Goal: Entertainment & Leisure: Consume media (video, audio)

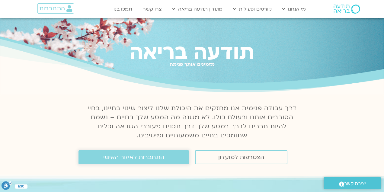
click at [132, 161] on span "התחברות לאיזור האישי" at bounding box center [133, 157] width 61 height 7
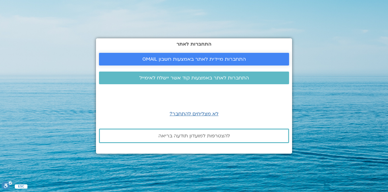
click at [209, 56] on span "התחברות מיידית לאתר באמצעות חשבון GMAIL" at bounding box center [195, 58] width 104 height 5
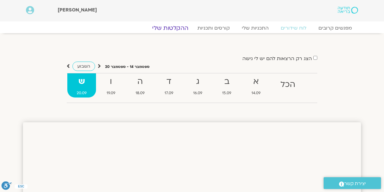
click at [178, 28] on link "ההקלטות שלי" at bounding box center [170, 27] width 51 height 7
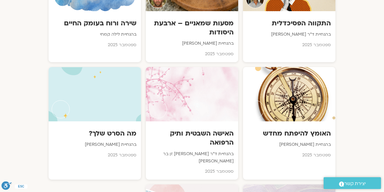
scroll to position [384, 0]
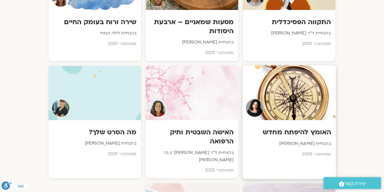
click at [297, 129] on h3 "האומץ להיפתח מחדש" at bounding box center [289, 132] width 84 height 9
click at [294, 94] on div at bounding box center [289, 92] width 93 height 55
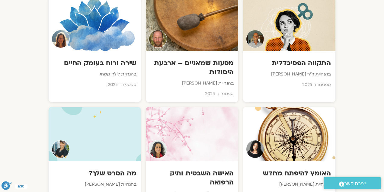
scroll to position [384, 0]
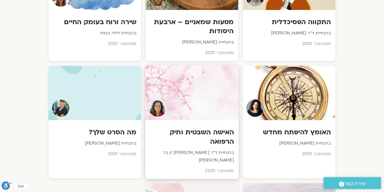
click at [205, 130] on h3 "האישה השבטית ותיק הרפואה" at bounding box center [192, 137] width 84 height 18
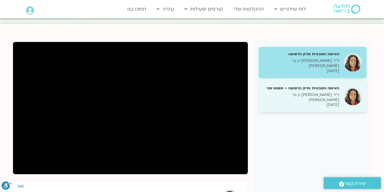
click at [329, 92] on p "ד״ר [PERSON_NAME] זן בר [PERSON_NAME]" at bounding box center [301, 97] width 76 height 10
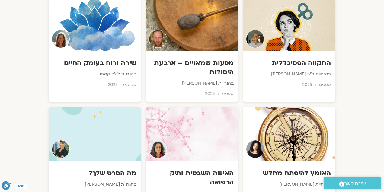
scroll to position [384, 0]
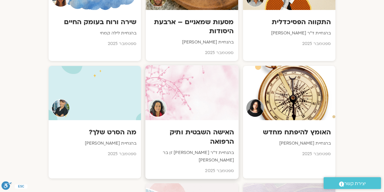
click at [189, 131] on h3 "האישה השבטית ותיק הרפואה" at bounding box center [192, 137] width 84 height 18
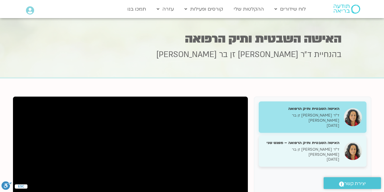
click at [329, 140] on h5 "האישה השבטית ותיק הרפואה – מפגש שני" at bounding box center [301, 142] width 76 height 5
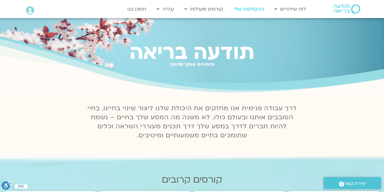
click at [247, 8] on link "ההקלטות שלי" at bounding box center [249, 8] width 36 height 11
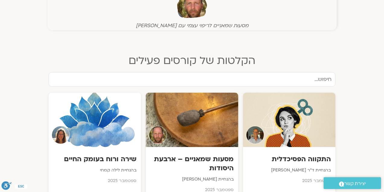
scroll to position [275, 0]
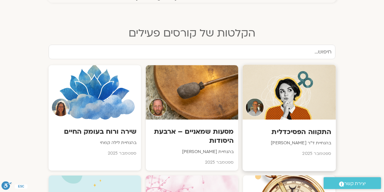
click at [291, 114] on div at bounding box center [289, 92] width 93 height 55
